Goal: Ask a question

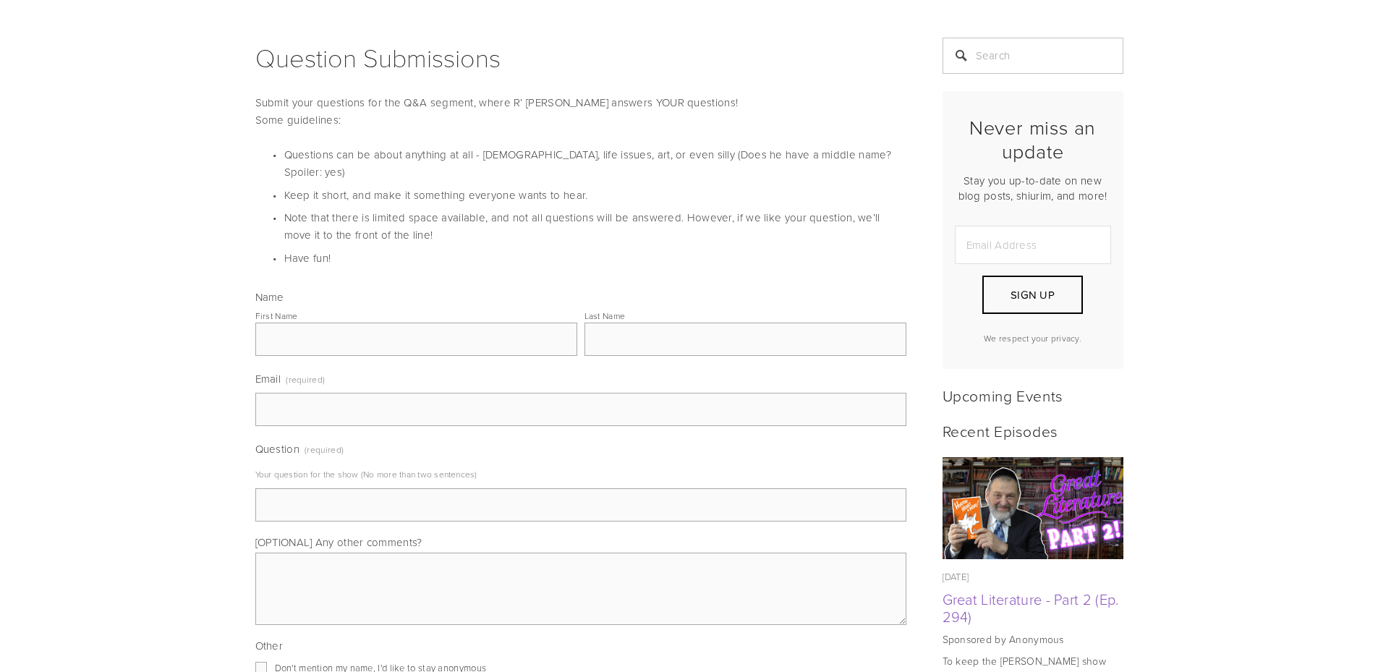
scroll to position [289, 0]
click at [326, 399] on input "Email (required)" at bounding box center [580, 407] width 651 height 33
drag, startPoint x: 326, startPoint y: 399, endPoint x: 293, endPoint y: 386, distance: 34.8
click at [293, 391] on input "Email (required)" at bounding box center [580, 407] width 651 height 33
type input "[EMAIL_ADDRESS][DOMAIN_NAME]"
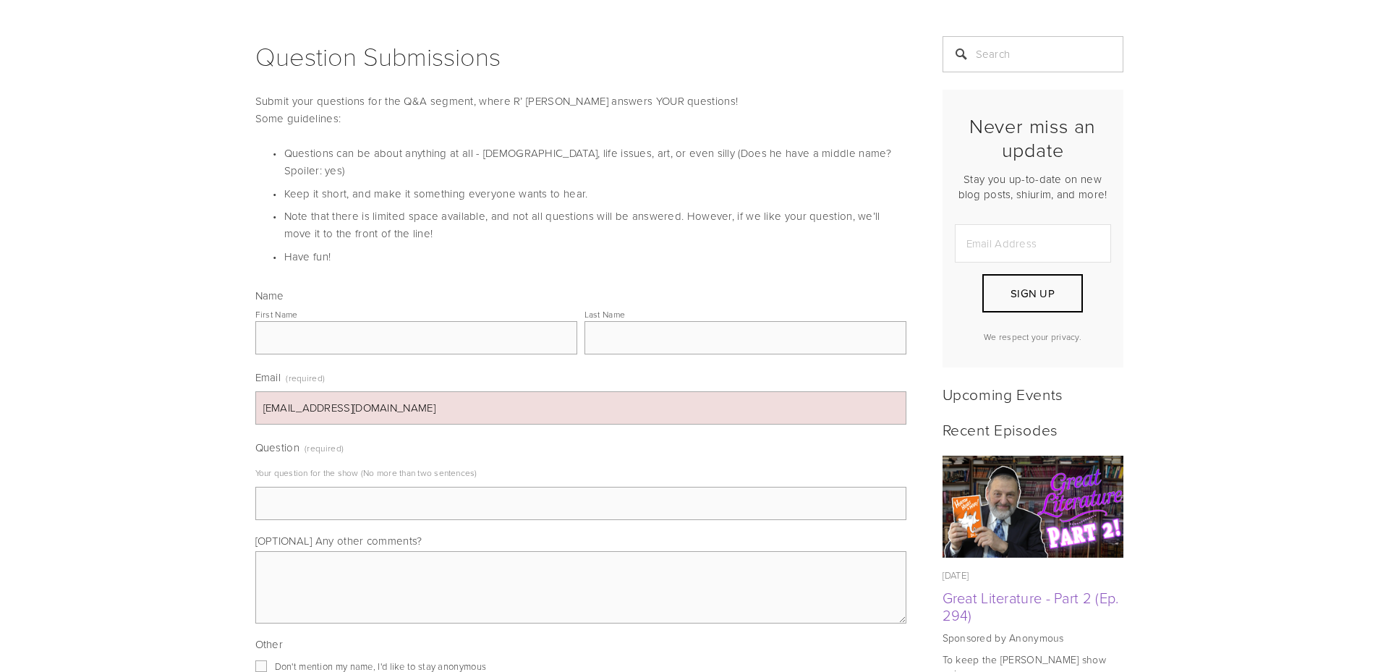
type input "R"
type input "P"
type input "Follow-up to the question in episode 292 - I understand the importance of Kibud…"
click at [396, 489] on input "Follow-up to the question in episode 292 - I understand the importance of Kibud…" at bounding box center [580, 503] width 651 height 33
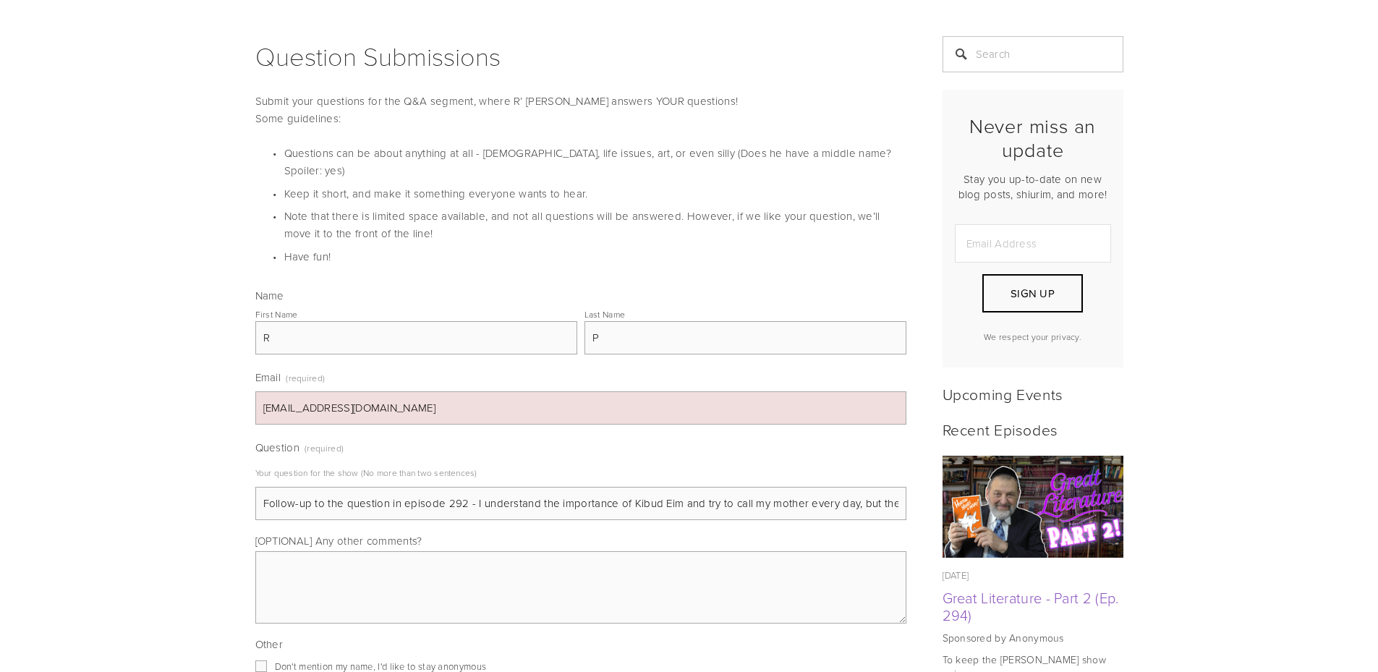
click at [396, 489] on input "Follow-up to the question in episode 292 - I understand the importance of Kibud…" at bounding box center [580, 503] width 651 height 33
drag, startPoint x: 722, startPoint y: 485, endPoint x: 595, endPoint y: 494, distance: 127.0
click at [595, 494] on input "What is the [DEMOGRAPHIC_DATA]'s answer to the fact that there are dinosaur bon…" at bounding box center [580, 503] width 651 height 33
drag, startPoint x: 467, startPoint y: 483, endPoint x: 514, endPoint y: 482, distance: 47.0
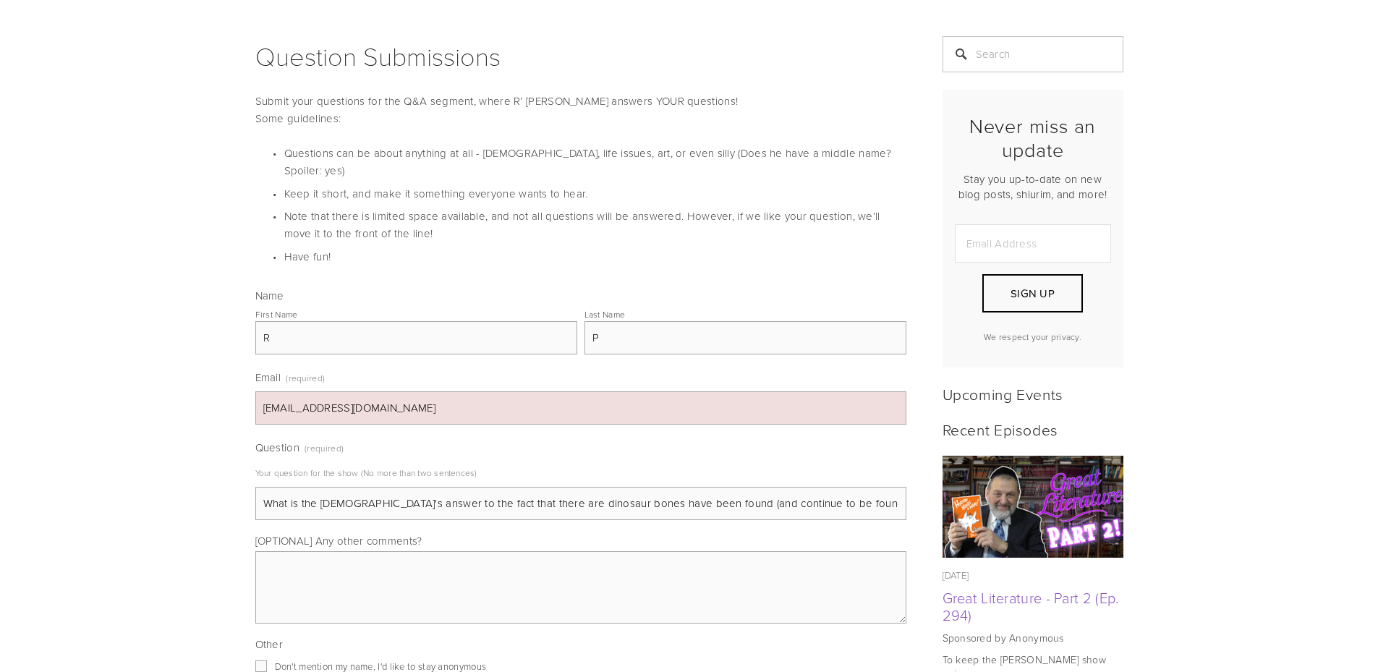
click at [514, 487] on input "What is the [DEMOGRAPHIC_DATA]'s answer to the fact that there are dinosaur bon…" at bounding box center [580, 503] width 651 height 33
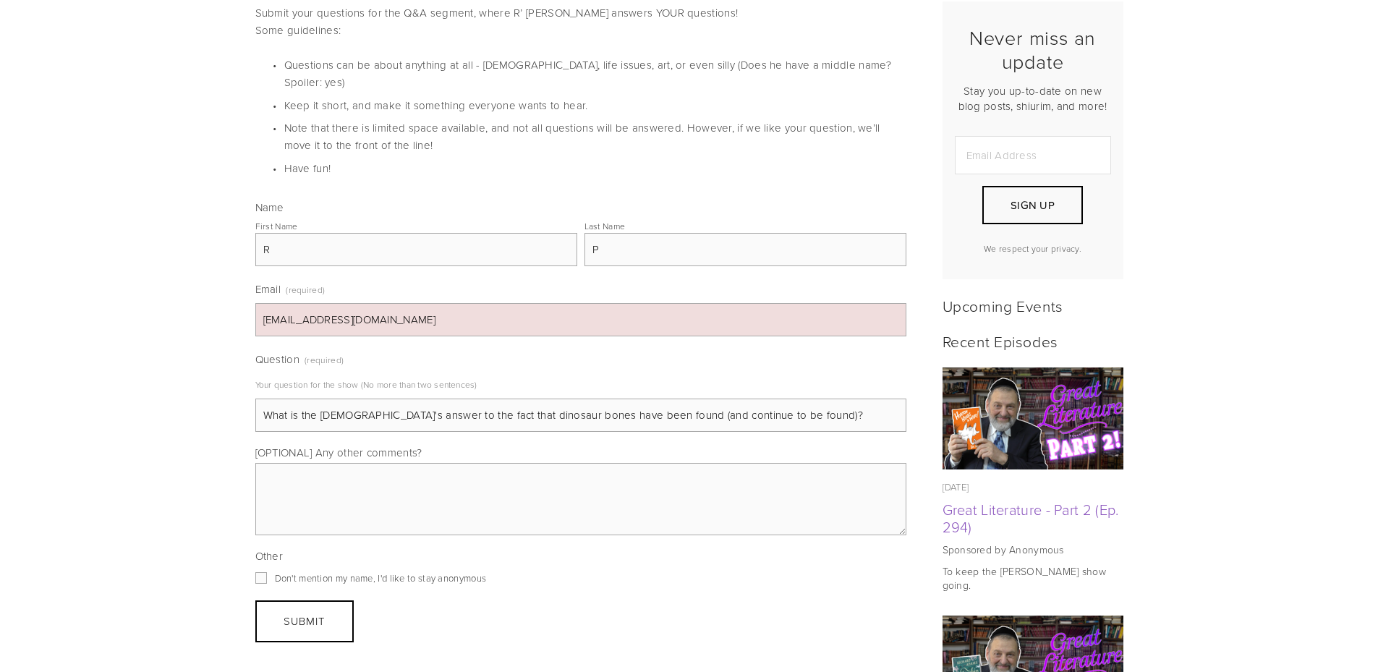
scroll to position [434, 0]
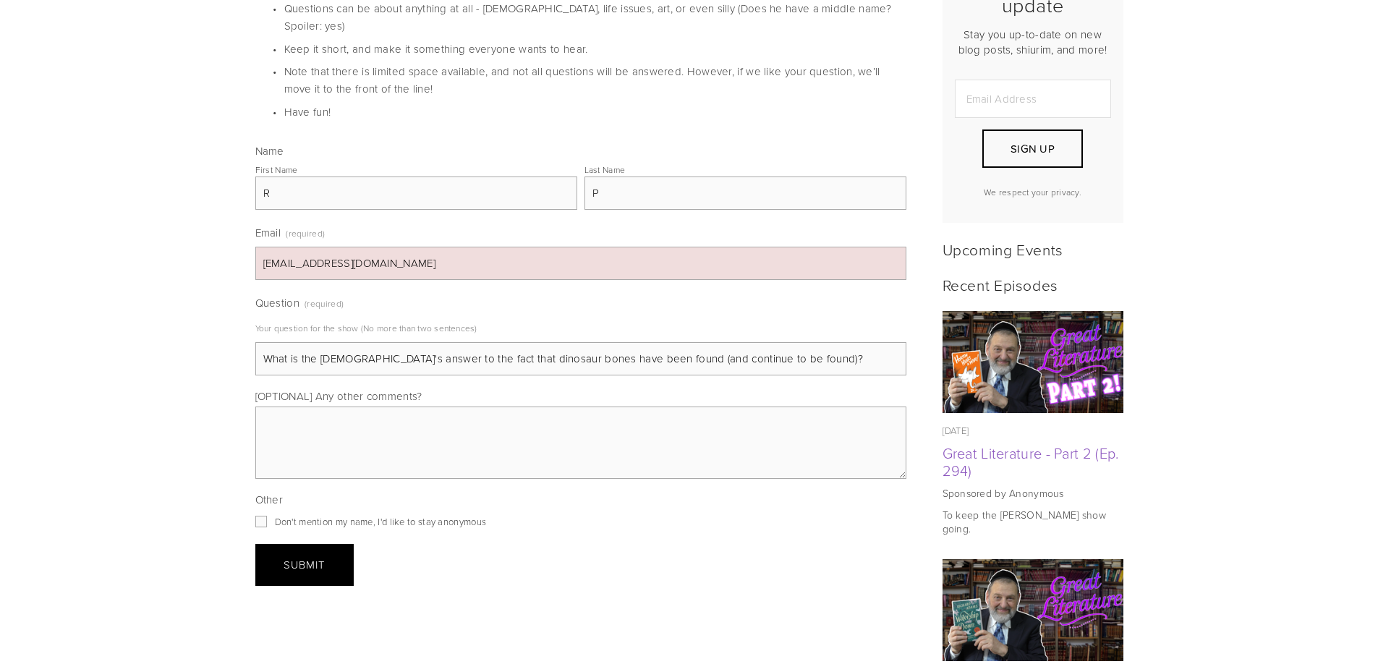
type input "What is the [DEMOGRAPHIC_DATA]'s answer to the fact that dinosaur bones have be…"
click at [310, 557] on span "Submit" at bounding box center [304, 564] width 41 height 15
